Goal: Task Accomplishment & Management: Complete application form

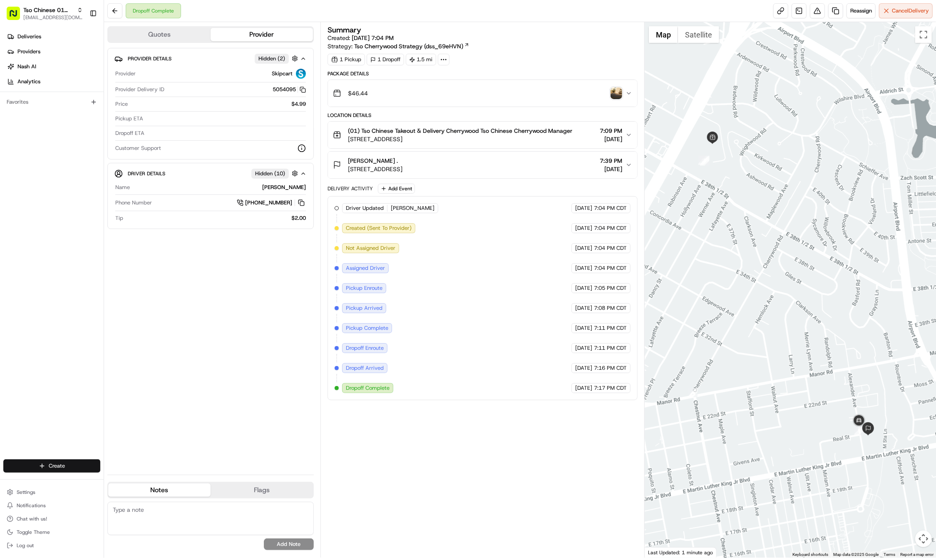
click at [80, 470] on html "Tso Chinese 01 Cherrywood [EMAIL_ADDRESS][DOMAIN_NAME] Toggle Sidebar Deliverie…" at bounding box center [468, 279] width 936 height 558
click at [124, 481] on link "Delivery" at bounding box center [150, 481] width 93 height 15
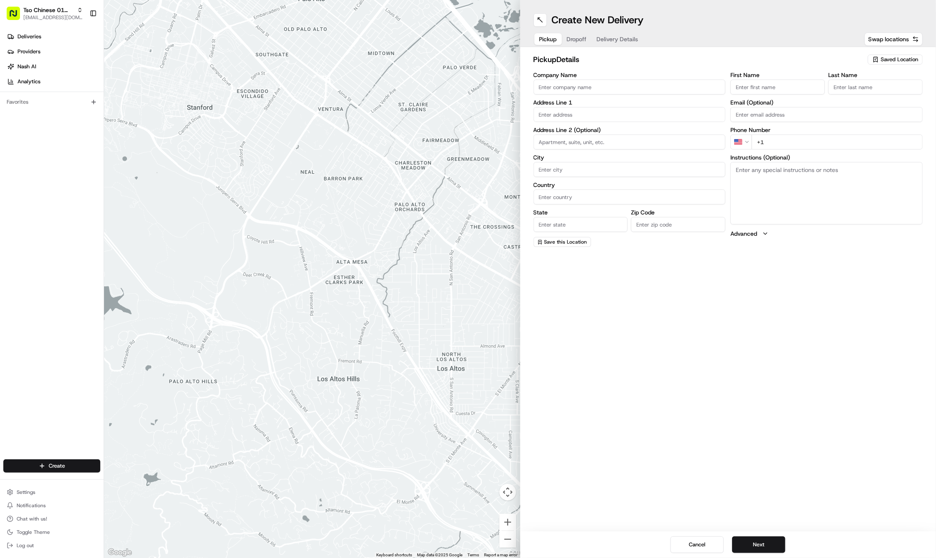
click at [887, 57] on span "Saved Location" at bounding box center [899, 59] width 37 height 7
click at [877, 93] on span "(01) Tso Chinese Takeout & Delivery Cherrywood" at bounding box center [881, 94] width 102 height 15
type input "(01) Tso Chinese Takeout & Delivery Cherrywood"
type input "Ste E-5"
type input "Austin"
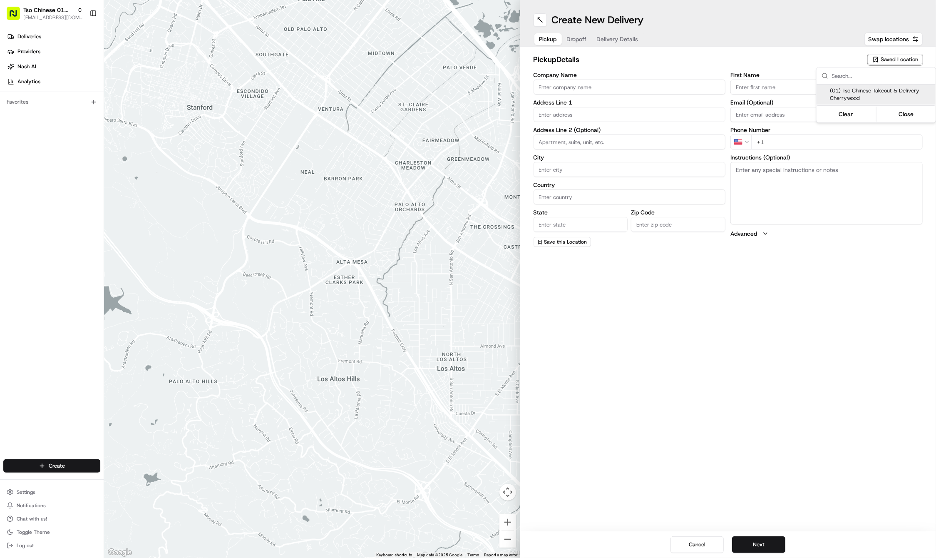
type input "US"
type input "[GEOGRAPHIC_DATA]"
type input "78722"
type input "Tso Chinese"
type input "Cherrywood Manager"
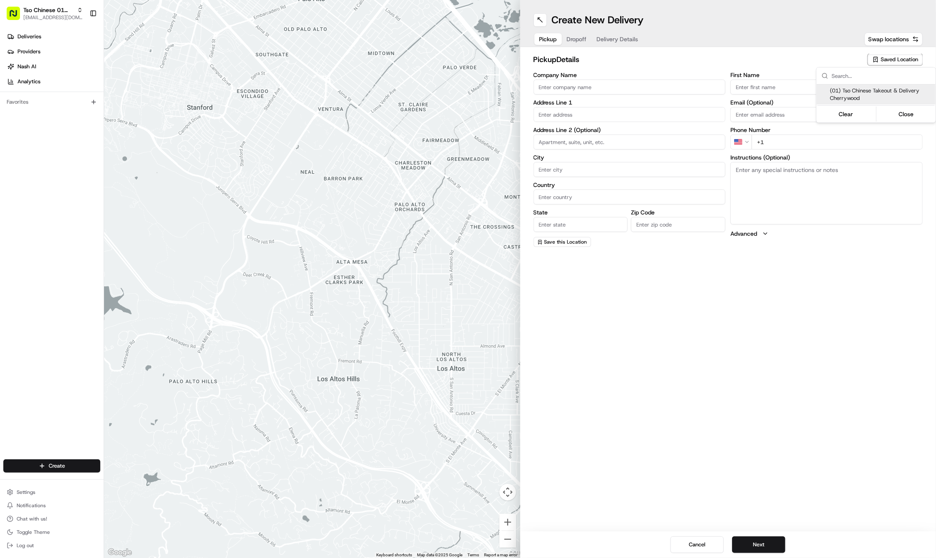
type input "[EMAIL_ADDRESS][DOMAIN_NAME]"
type input "[PHONE_NUMBER]"
type textarea "Submit a picture displaying address & food as Proof of Delivery. Envía una foto…"
type input "[STREET_ADDRESS]"
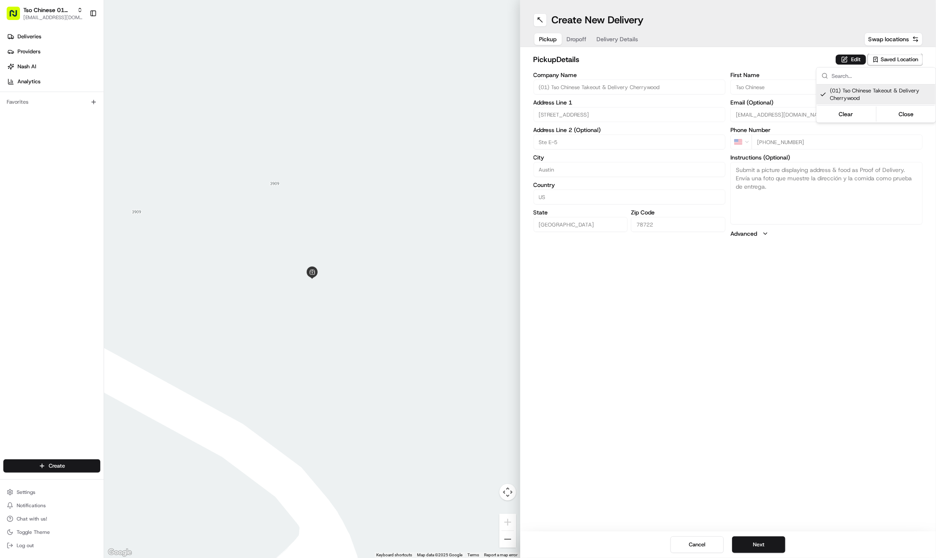
click at [580, 39] on html "Tso Chinese 01 Cherrywood [EMAIL_ADDRESS][DOMAIN_NAME] Toggle Sidebar Deliverie…" at bounding box center [468, 279] width 936 height 558
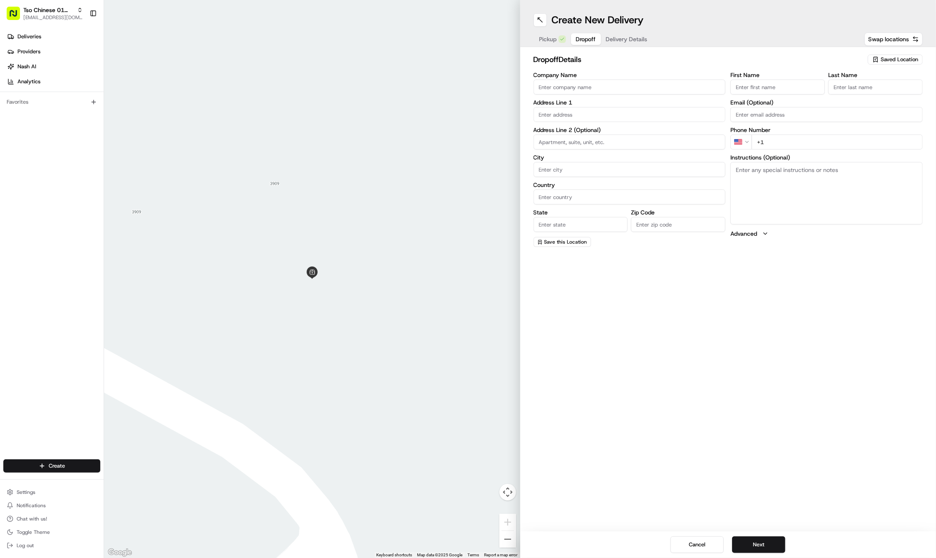
click at [580, 39] on span "Dropoff" at bounding box center [586, 39] width 20 height 8
type input "[PERSON_NAME]"
type input "Tso Chinese"
click at [791, 87] on input "[PERSON_NAME]" at bounding box center [778, 87] width 94 height 15
click at [776, 296] on div "Create New Delivery Pickup Dropoff Delivery Details Swap locations dropoff Deta…" at bounding box center [728, 279] width 416 height 558
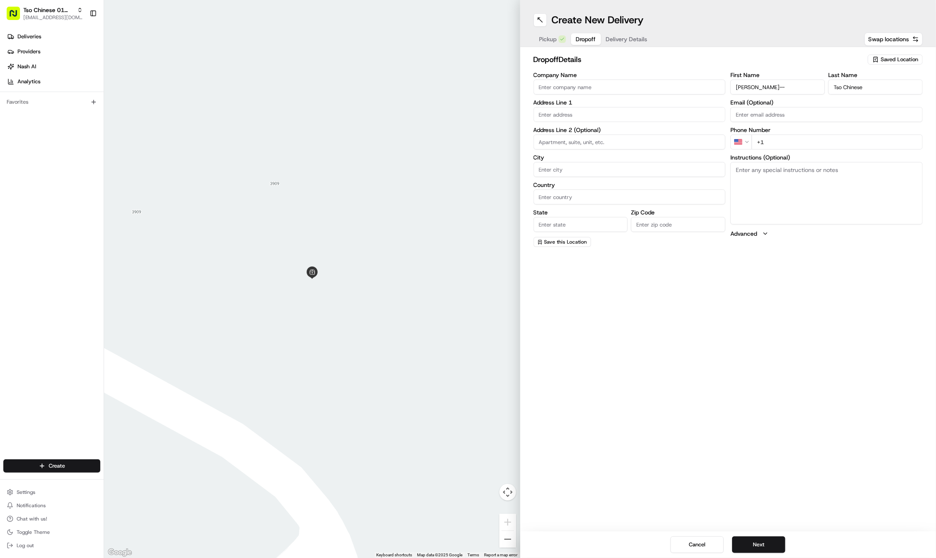
click at [775, 92] on input "[PERSON_NAME]--" at bounding box center [778, 87] width 94 height 15
type input "[PERSON_NAME]-"
click at [831, 301] on div "Create New Delivery Pickup Dropoff Delivery Details Swap locations dropoff Deta…" at bounding box center [728, 279] width 416 height 558
type input "[PHONE_NUMBER]"
click at [590, 135] on div "[STREET_ADDRESS][PERSON_NAME]" at bounding box center [630, 131] width 188 height 12
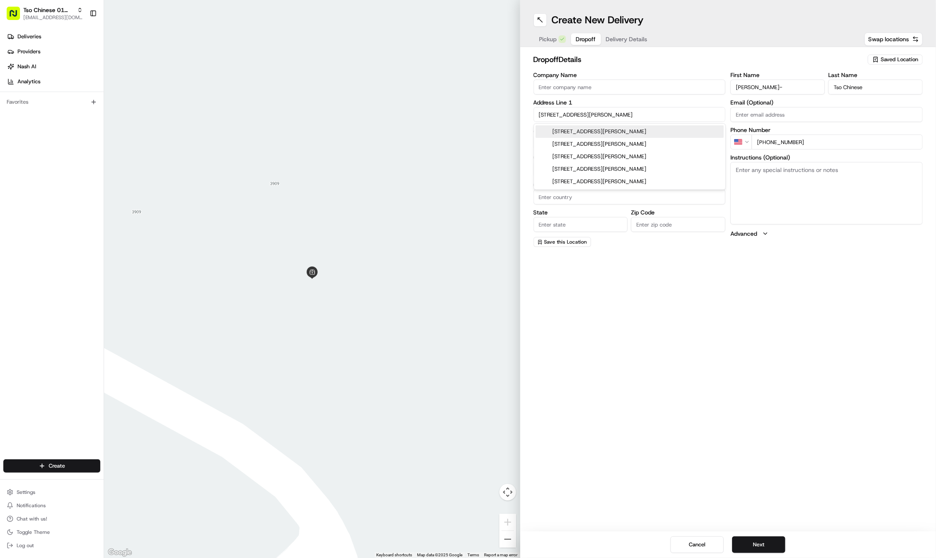
type input "[STREET_ADDRESS][PERSON_NAME]"
type input "Austin"
type input "[GEOGRAPHIC_DATA]"
type input "78748"
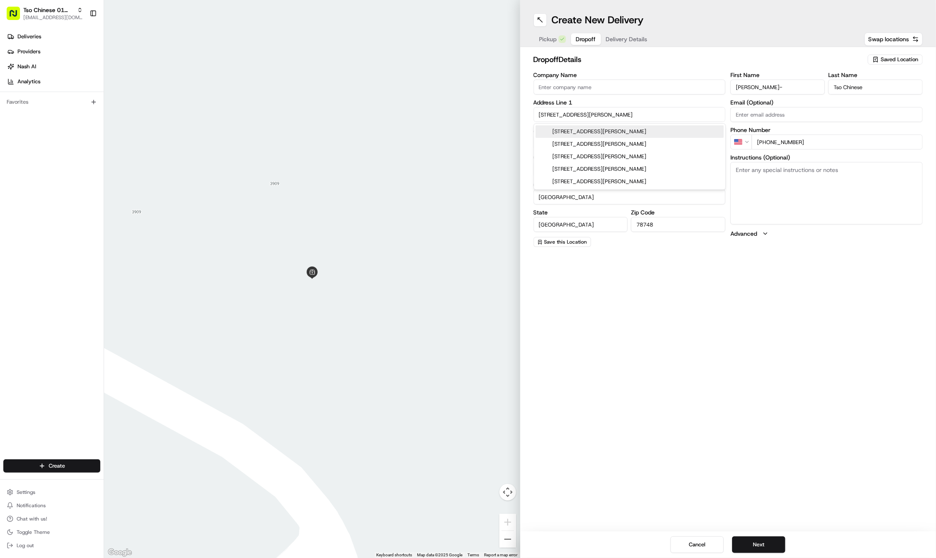
type input "[STREET_ADDRESS][PERSON_NAME]"
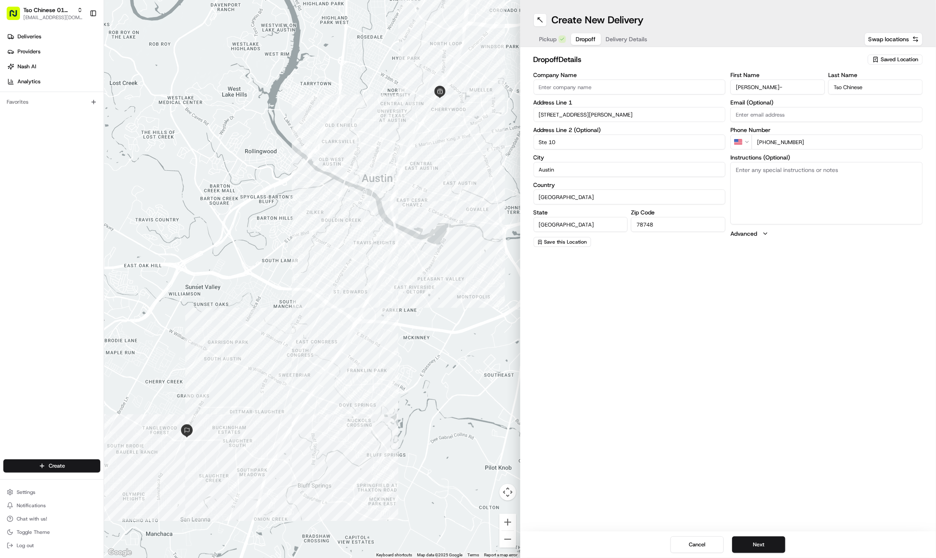
type input "Ste 100"
click at [636, 39] on span "Delivery Details" at bounding box center [627, 39] width 42 height 8
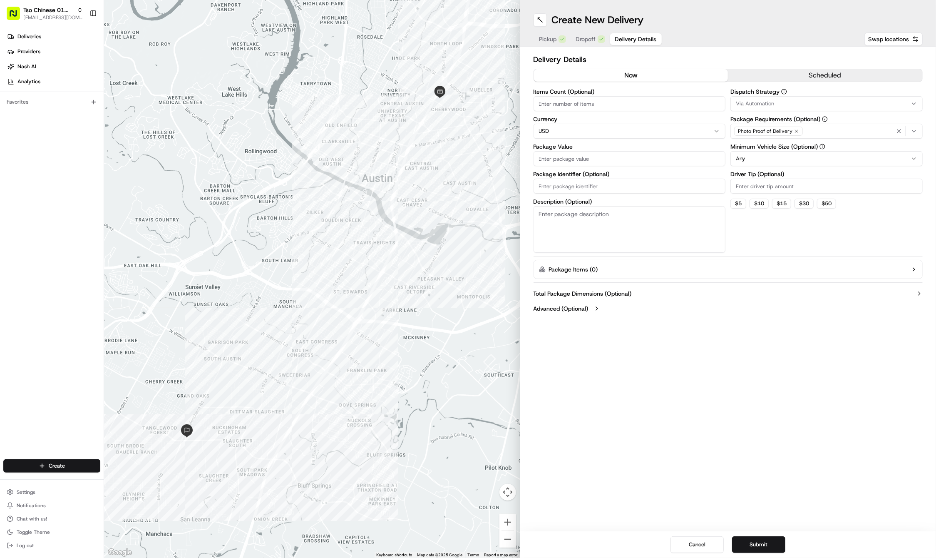
click at [852, 112] on div "Dispatch Strategy Via Automation Package Requirements (Optional) Photo Proof of…" at bounding box center [827, 171] width 192 height 164
click at [853, 107] on div "Via Automation" at bounding box center [827, 103] width 188 height 7
click at [817, 150] on span "Tso Cherrywood Strategy" at bounding box center [796, 148] width 102 height 7
click at [795, 142] on div "Via Automation" at bounding box center [790, 136] width 119 height 12
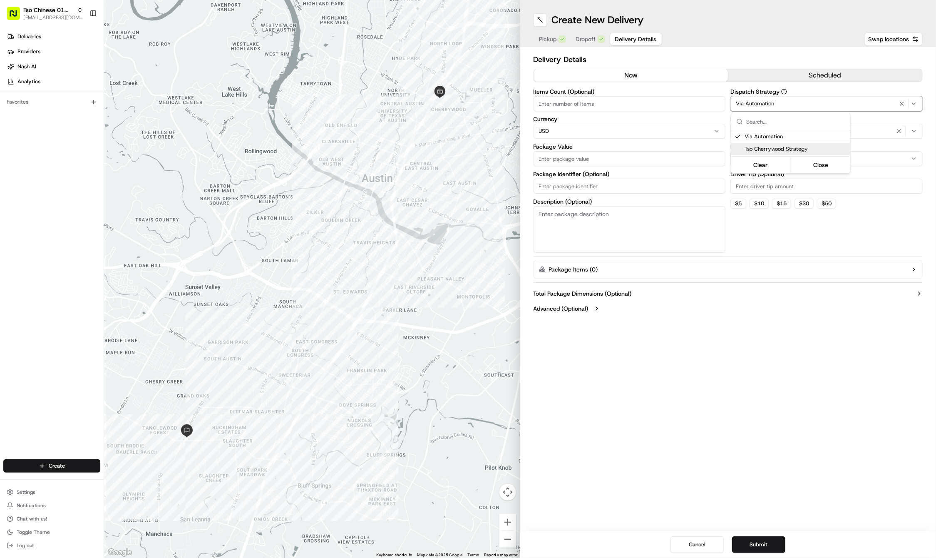
click at [795, 149] on span "Tso Cherrywood Strategy" at bounding box center [796, 148] width 102 height 7
click at [908, 255] on html "Tso Chinese 01 Cherrywood [EMAIL_ADDRESS][DOMAIN_NAME] Toggle Sidebar Deliverie…" at bounding box center [468, 279] width 936 height 558
click at [796, 129] on icon "button" at bounding box center [796, 131] width 5 height 5
click at [796, 129] on div "Select requirements" at bounding box center [827, 130] width 188 height 7
type input "m"
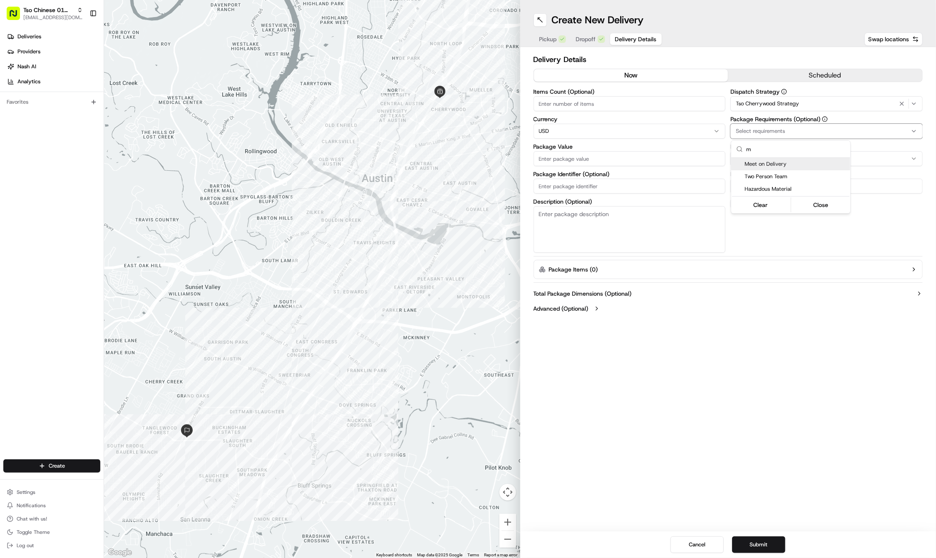
click at [781, 162] on span "Meet on Delivery" at bounding box center [796, 163] width 102 height 7
click at [622, 441] on html "Tso Chinese 01 Cherrywood [EMAIL_ADDRESS][DOMAIN_NAME] Toggle Sidebar Deliverie…" at bounding box center [468, 279] width 936 height 558
click at [800, 179] on input "Driver Tip (Optional)" at bounding box center [827, 186] width 192 height 15
type input "5"
click at [606, 156] on input "Package Value" at bounding box center [630, 158] width 192 height 15
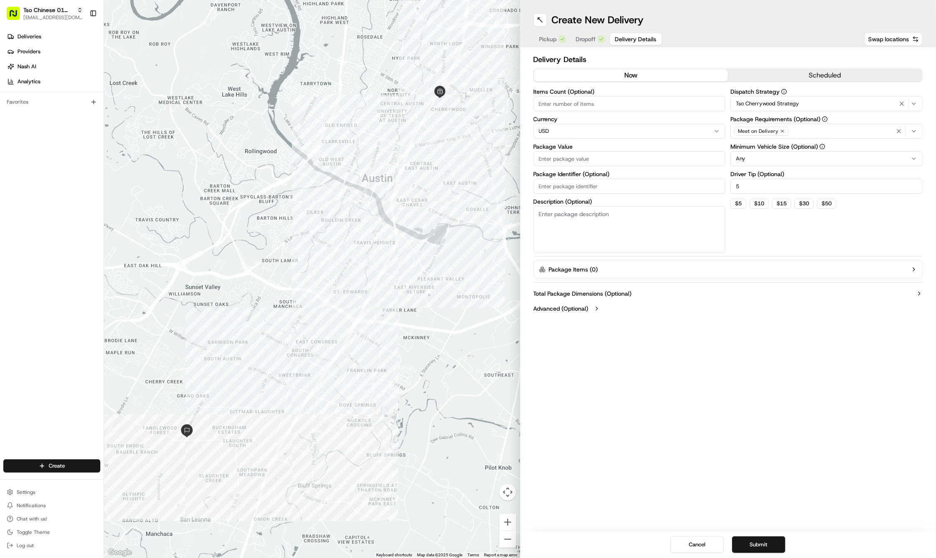
click at [858, 182] on input "5" at bounding box center [827, 186] width 192 height 15
click at [858, 187] on input "5" at bounding box center [827, 186] width 192 height 15
type input "6"
click at [577, 167] on div "Package Value Must be a number" at bounding box center [630, 160] width 192 height 32
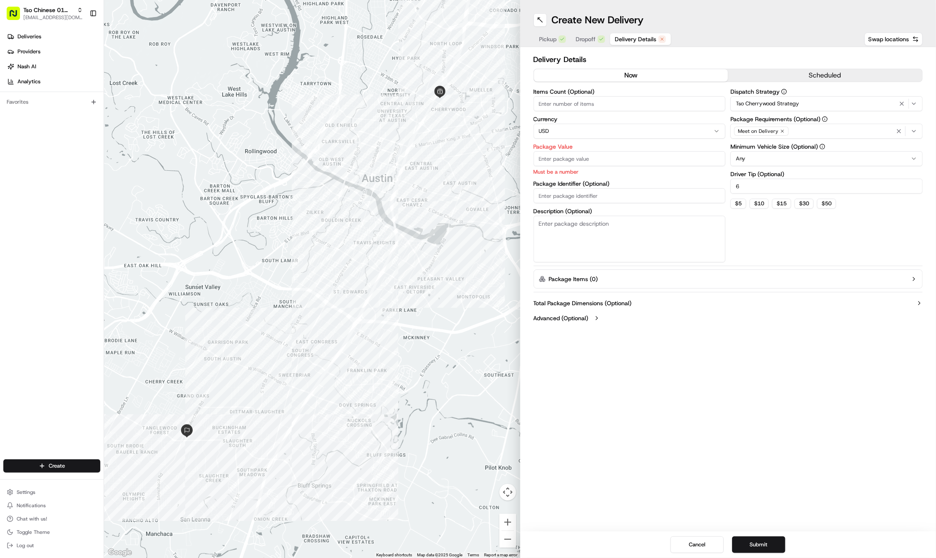
click at [577, 160] on input "Package Value" at bounding box center [630, 158] width 192 height 15
type input "1.00"
click at [584, 195] on div "Items Count (Optional) Currency USD Package Value 1.00 Must be a number Package…" at bounding box center [630, 176] width 192 height 174
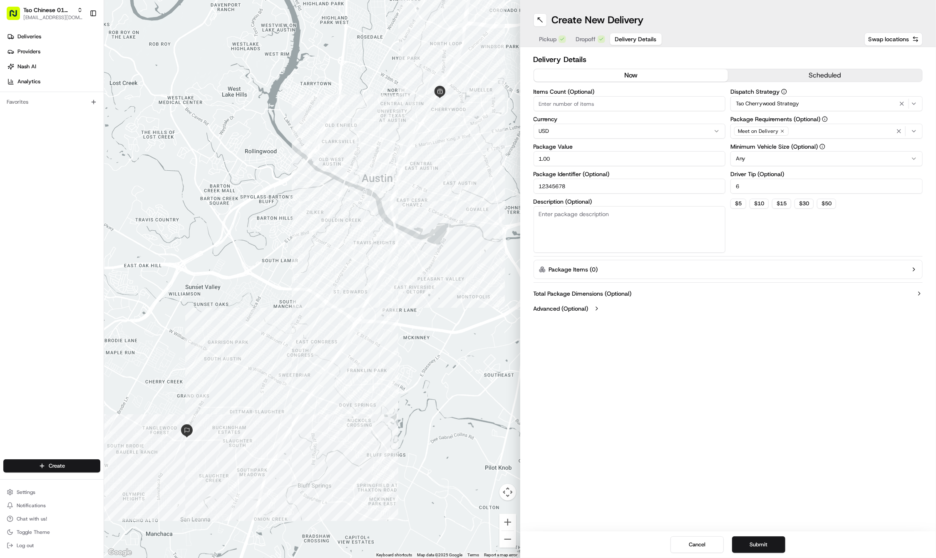
type input "12345678"
click at [580, 323] on div "Create New Delivery Pickup Dropoff Delivery Details Swap locations Delivery Det…" at bounding box center [728, 279] width 416 height 558
click at [593, 42] on span "Dropoff" at bounding box center [586, 39] width 20 height 8
click at [614, 38] on button "Delivery Details" at bounding box center [636, 39] width 52 height 12
click at [776, 538] on button "Submit" at bounding box center [758, 544] width 53 height 17
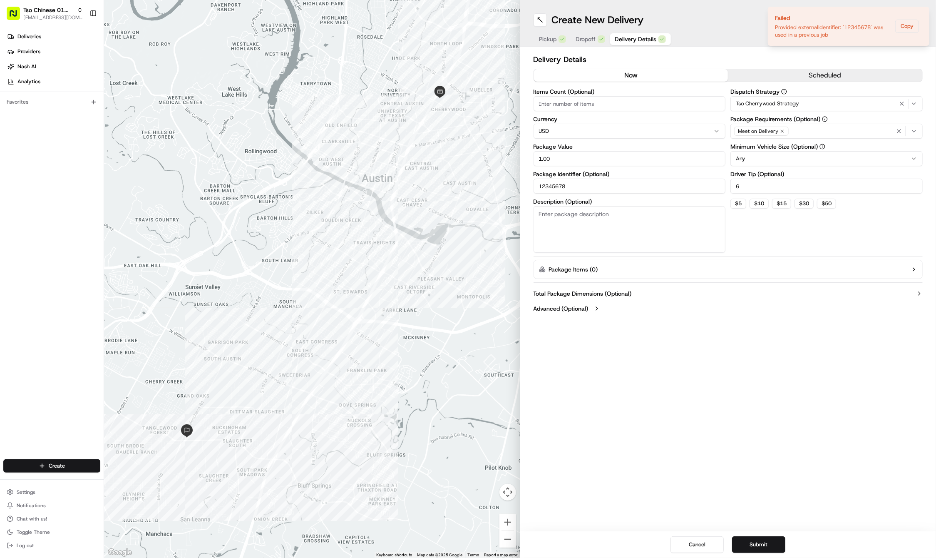
click at [623, 179] on input "12345678" at bounding box center [630, 186] width 192 height 15
click at [623, 181] on input "12345678" at bounding box center [630, 186] width 192 height 15
type input "1"
type input "RANGOONWRAP"
click at [623, 305] on button "Advanced (Optional)" at bounding box center [729, 308] width 390 height 8
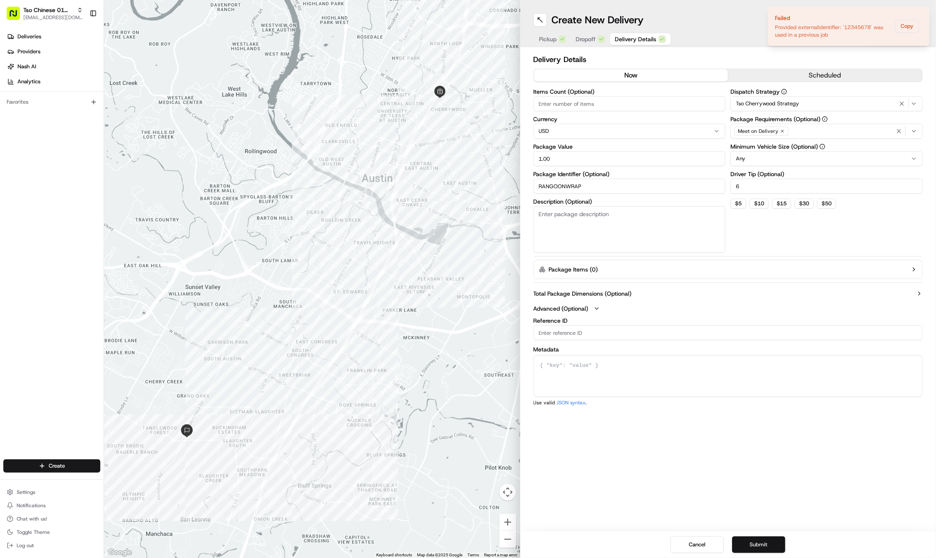
click at [749, 543] on button "Submit" at bounding box center [758, 544] width 53 height 17
